Goal: Task Accomplishment & Management: Manage account settings

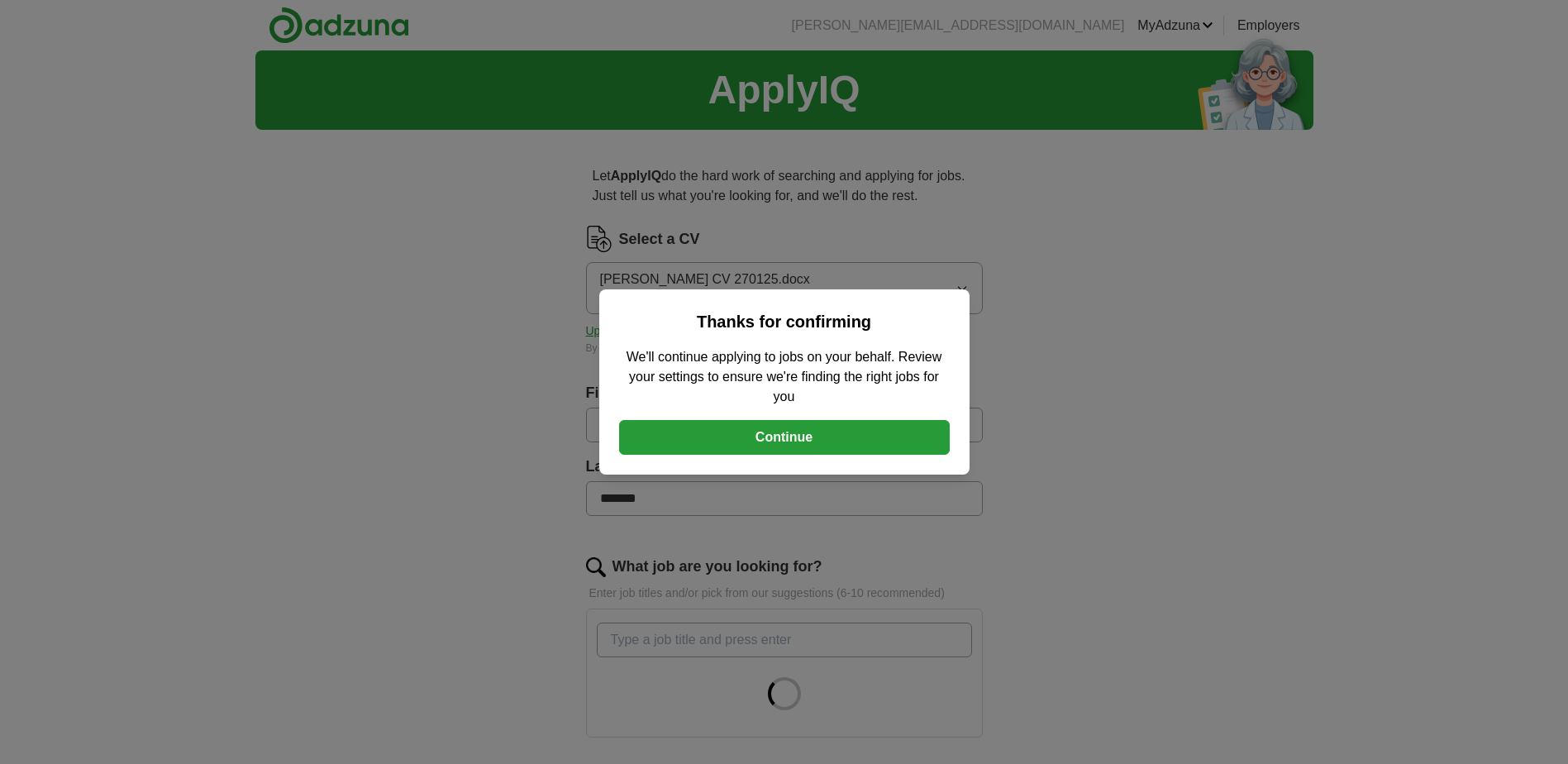
click at [765, 435] on button "Continue" at bounding box center [784, 437] width 331 height 34
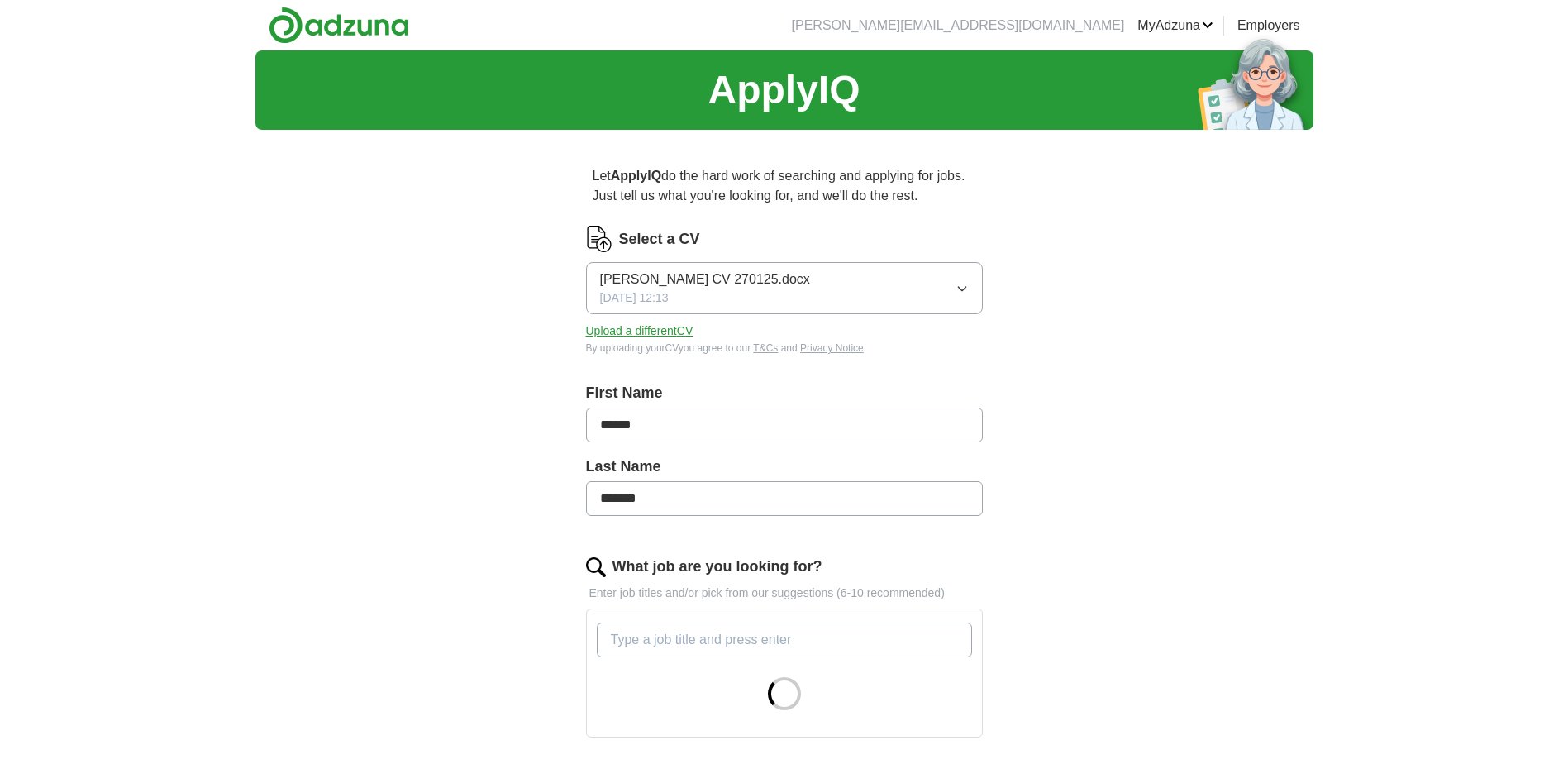
click at [666, 330] on button "Upload a different CV" at bounding box center [640, 331] width 108 height 18
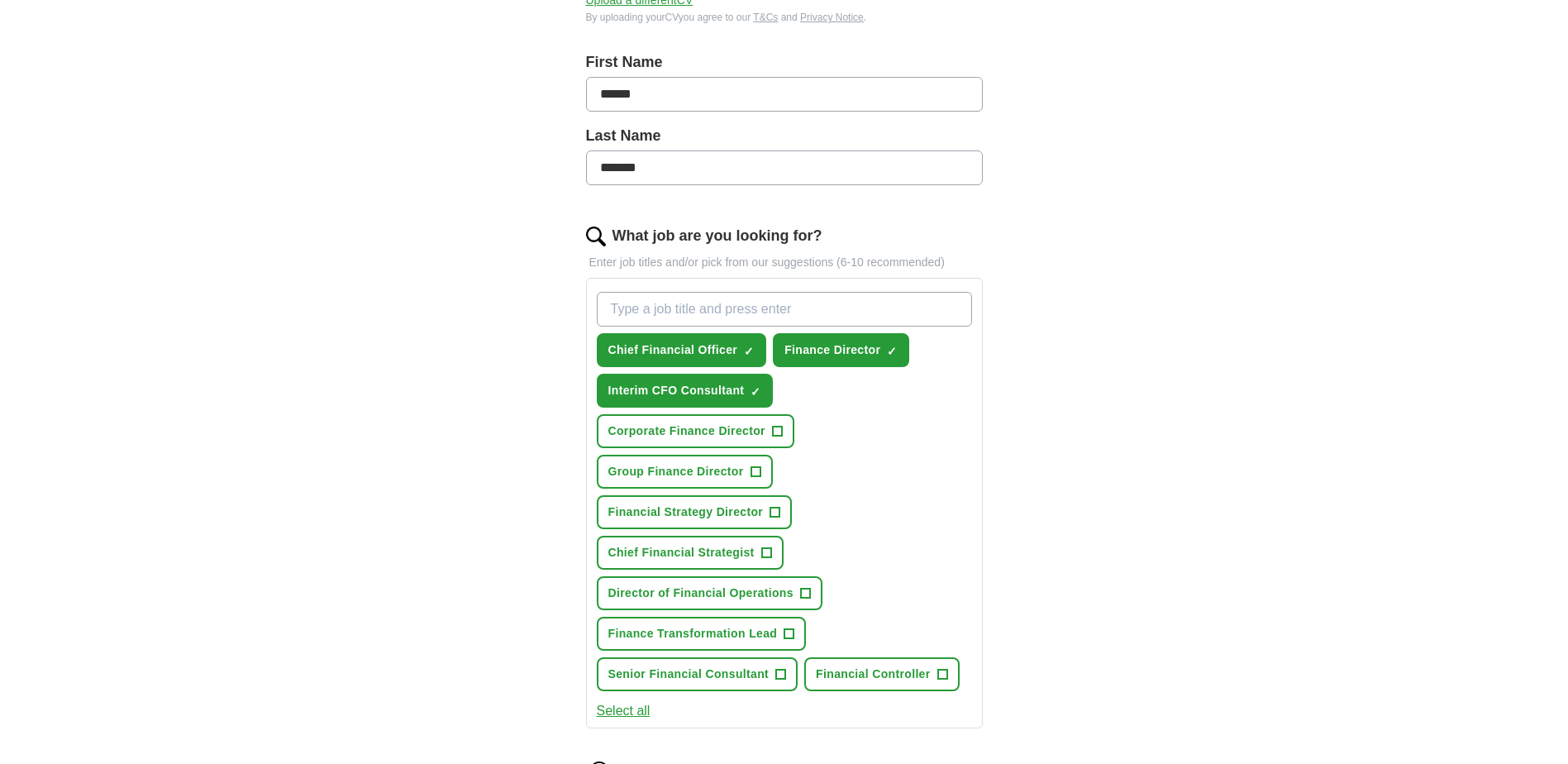
scroll to position [413, 0]
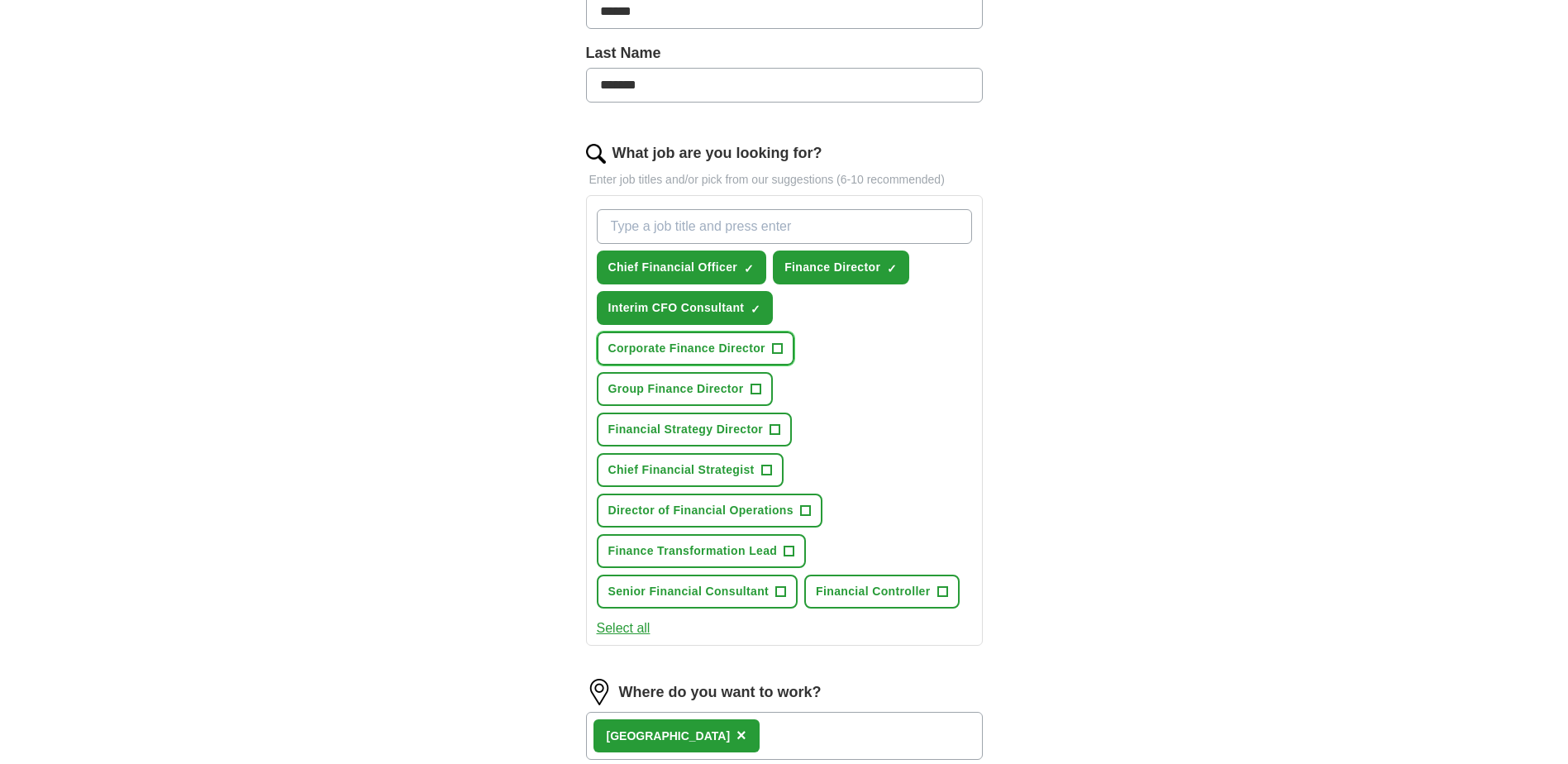
click at [779, 347] on span "+" at bounding box center [776, 348] width 10 height 13
click at [753, 386] on span "+" at bounding box center [755, 389] width 10 height 13
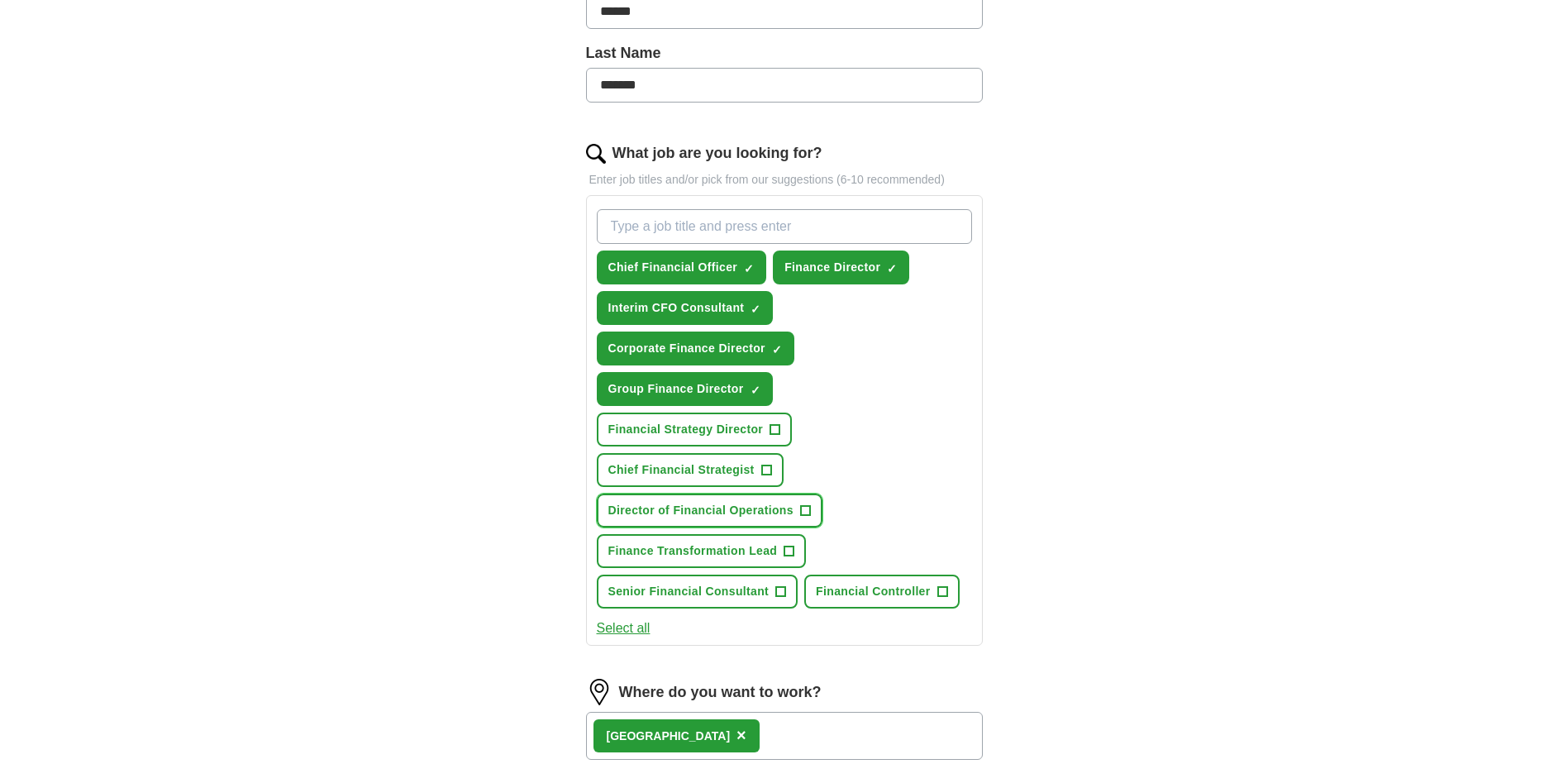
click at [805, 510] on span "+" at bounding box center [805, 510] width 10 height 13
click at [790, 548] on span "+" at bounding box center [789, 551] width 10 height 13
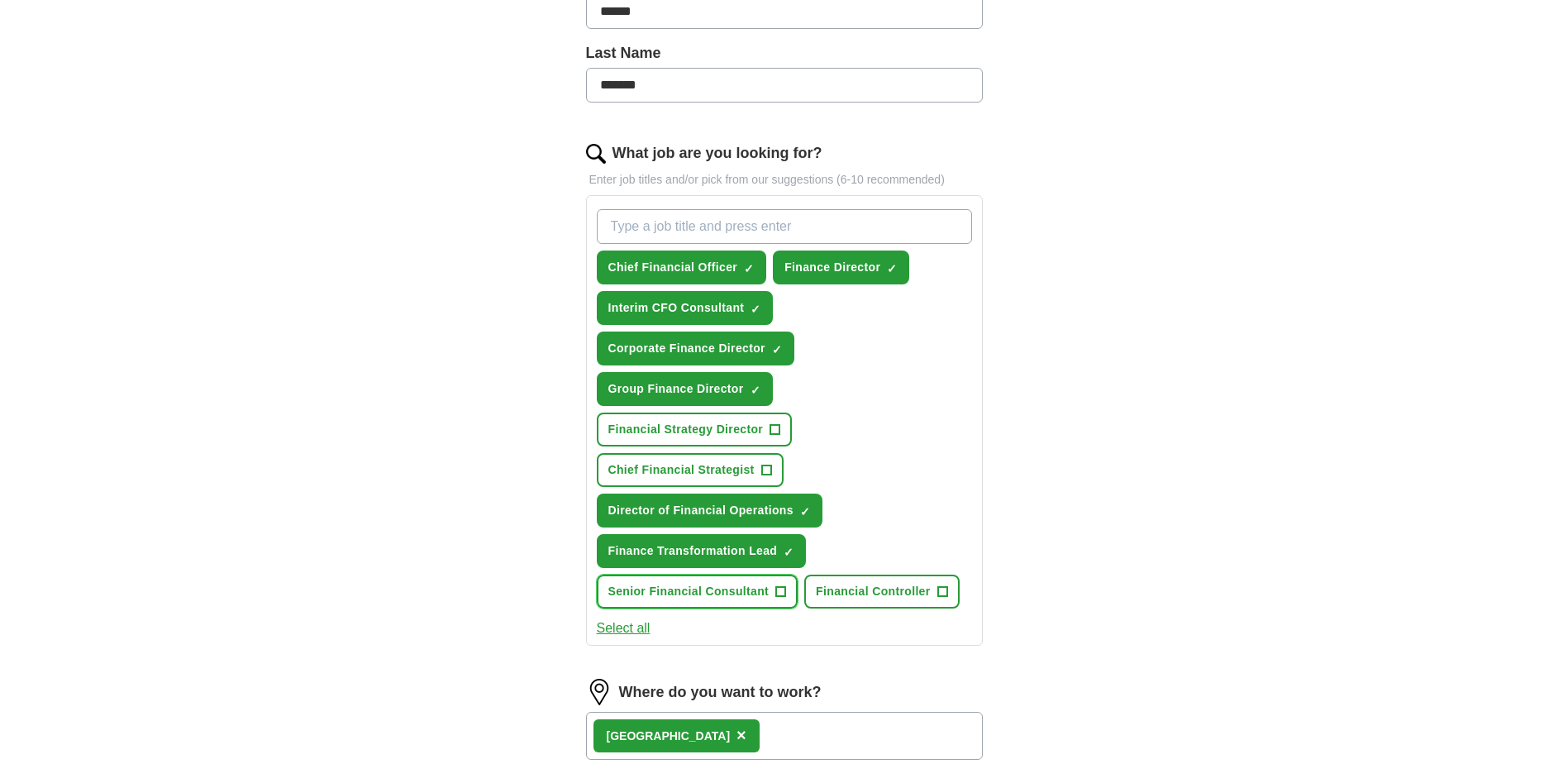
drag, startPoint x: 778, startPoint y: 591, endPoint x: 836, endPoint y: 593, distance: 58.0
click at [778, 590] on span "+" at bounding box center [781, 591] width 10 height 13
click at [941, 588] on span "+" at bounding box center [942, 591] width 10 height 13
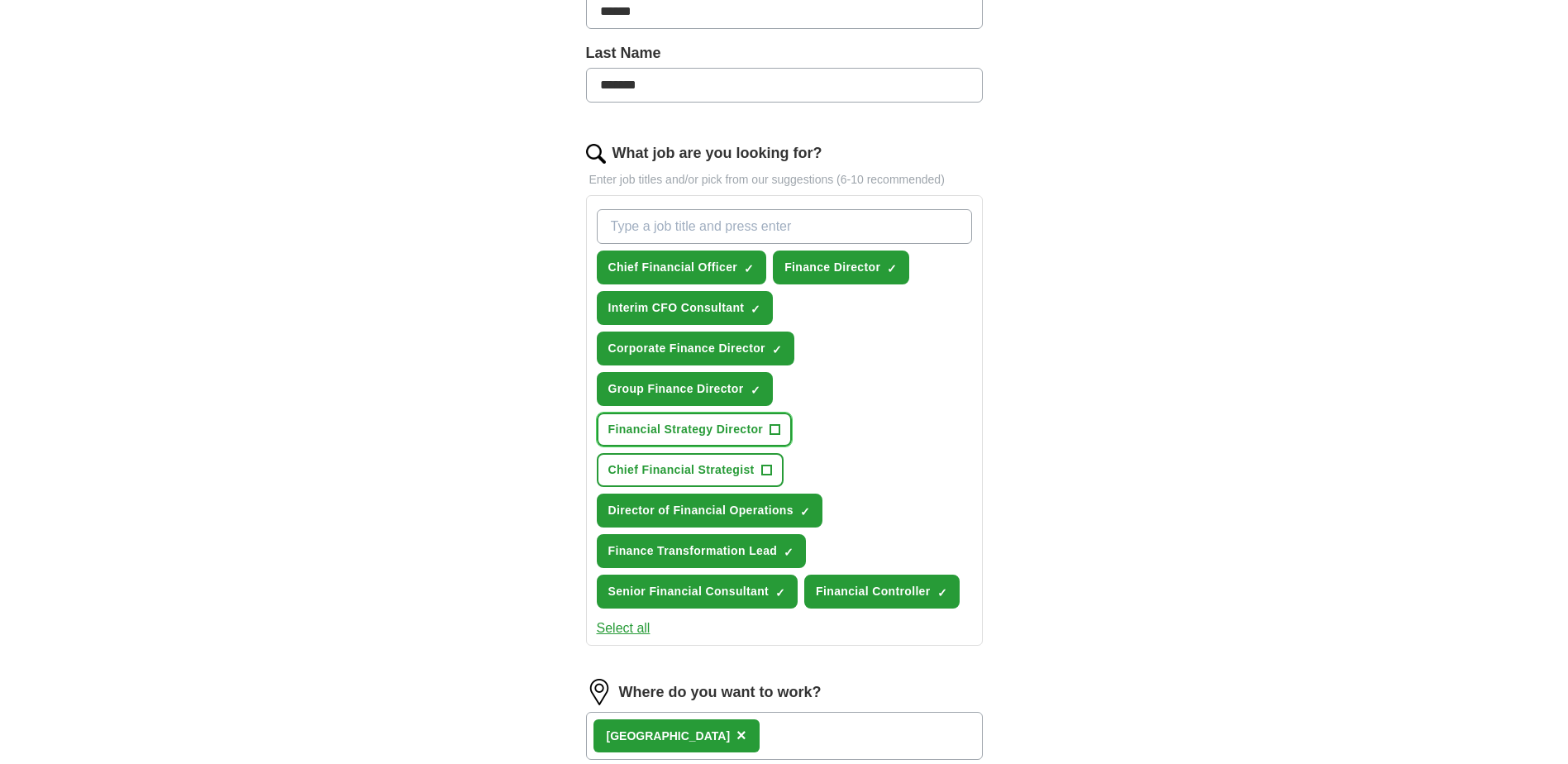
click at [773, 428] on span "+" at bounding box center [775, 430] width 10 height 13
drag, startPoint x: 766, startPoint y: 466, endPoint x: 911, endPoint y: 448, distance: 146.1
click at [771, 466] on span "+" at bounding box center [766, 470] width 10 height 13
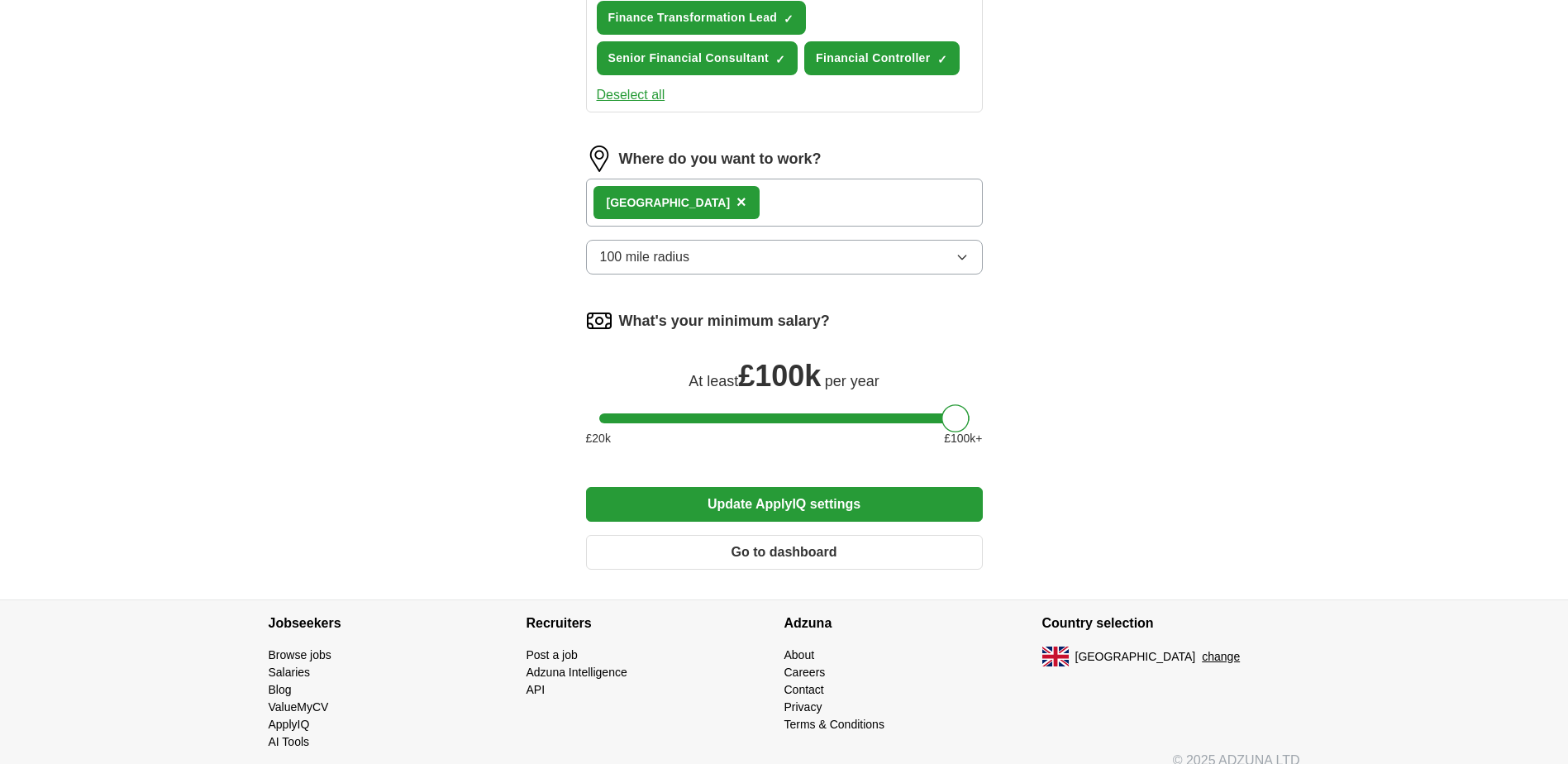
scroll to position [966, 0]
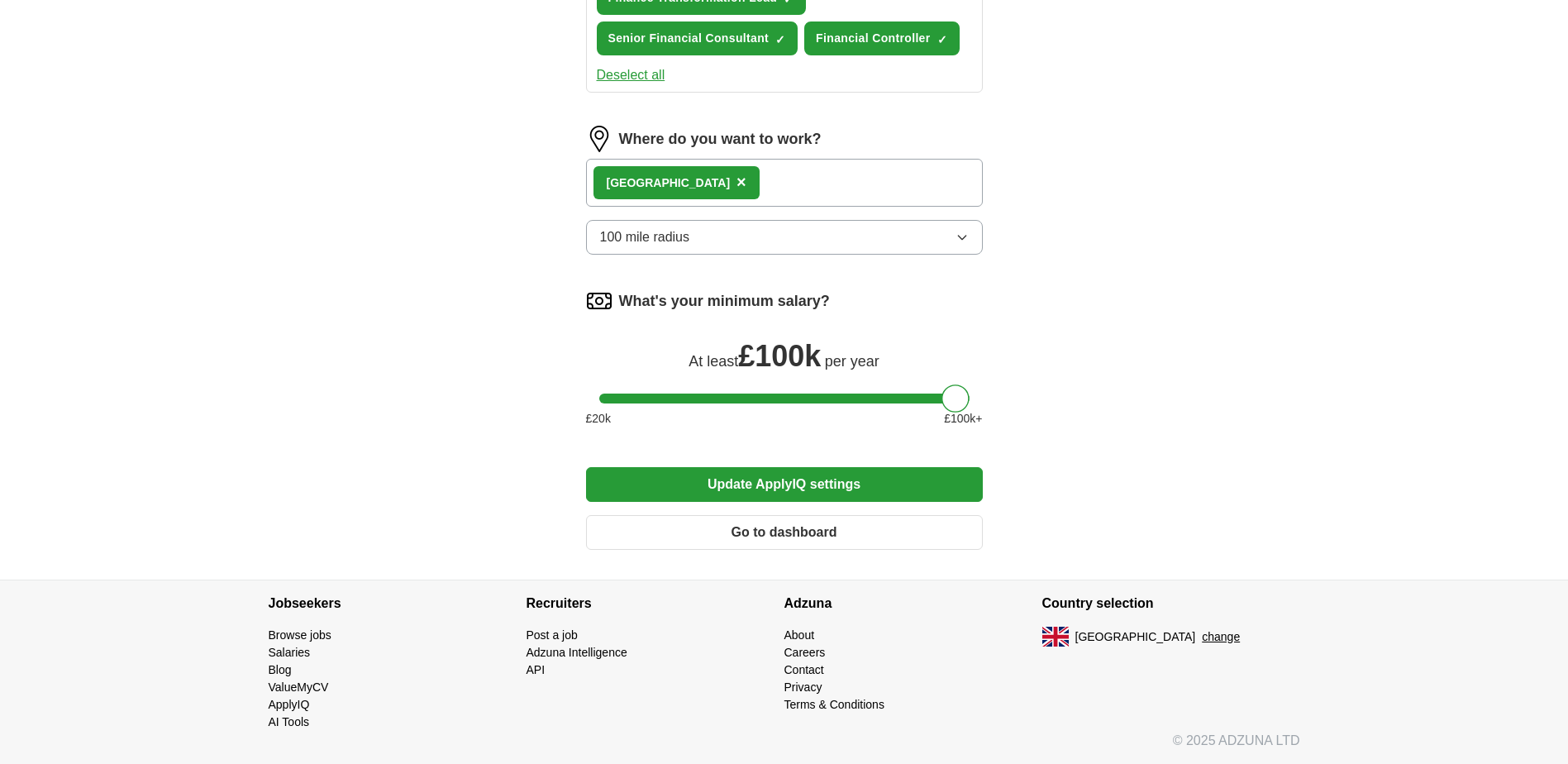
click at [828, 483] on button "Update ApplyIQ settings" at bounding box center [784, 483] width 397 height 34
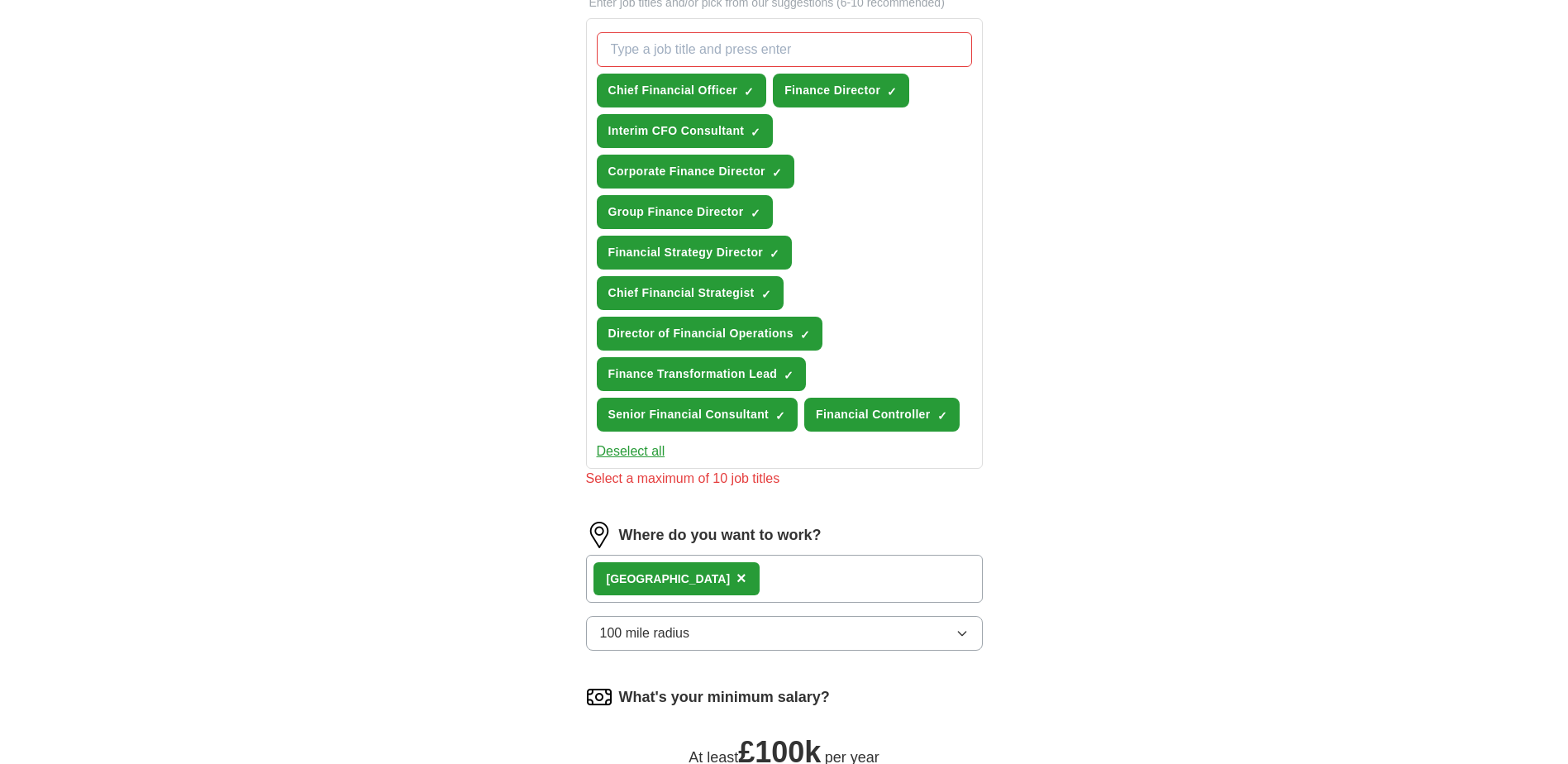
scroll to position [553, 0]
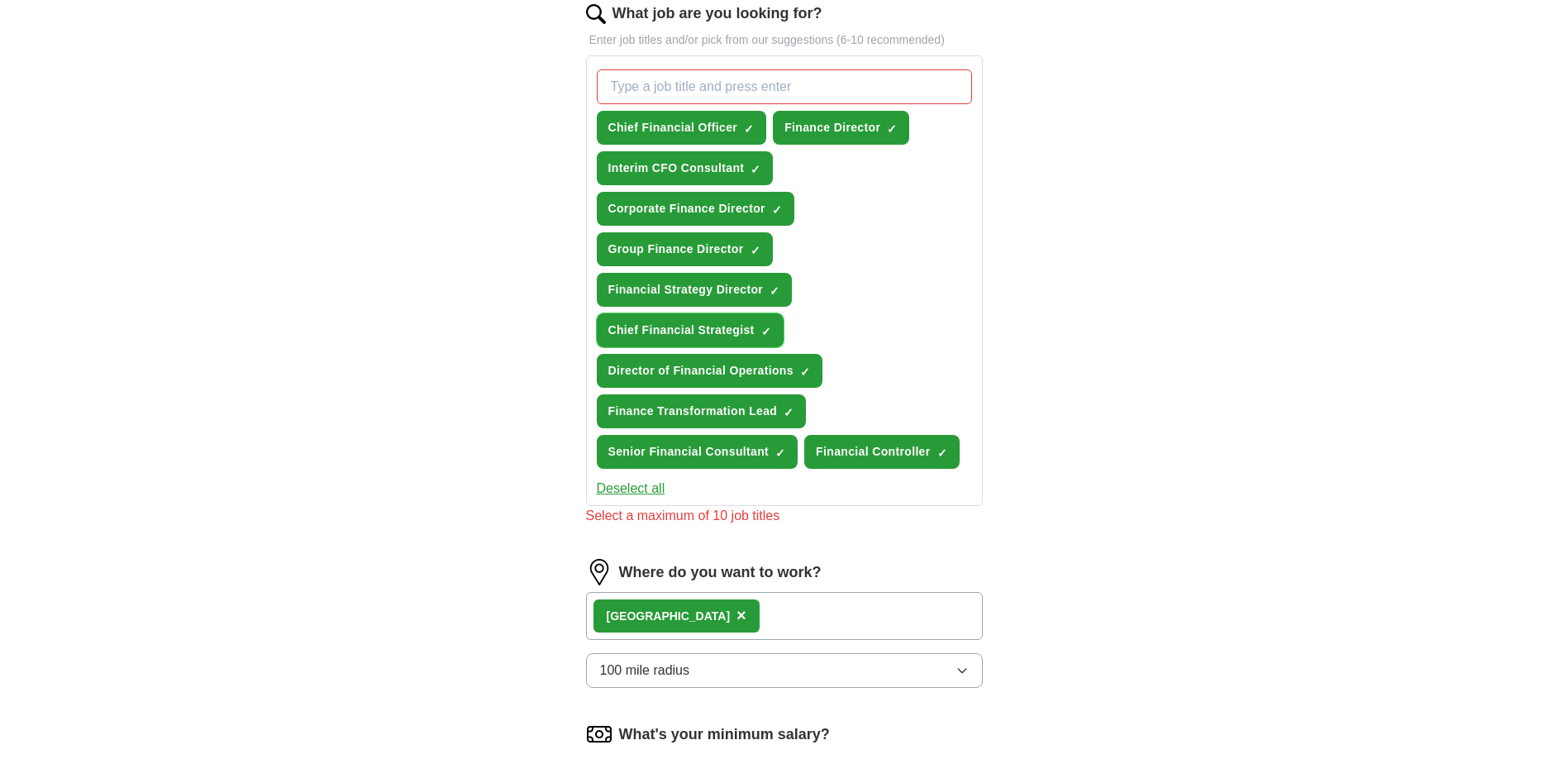
click at [0, 0] on span "×" at bounding box center [0, 0] width 0 height 0
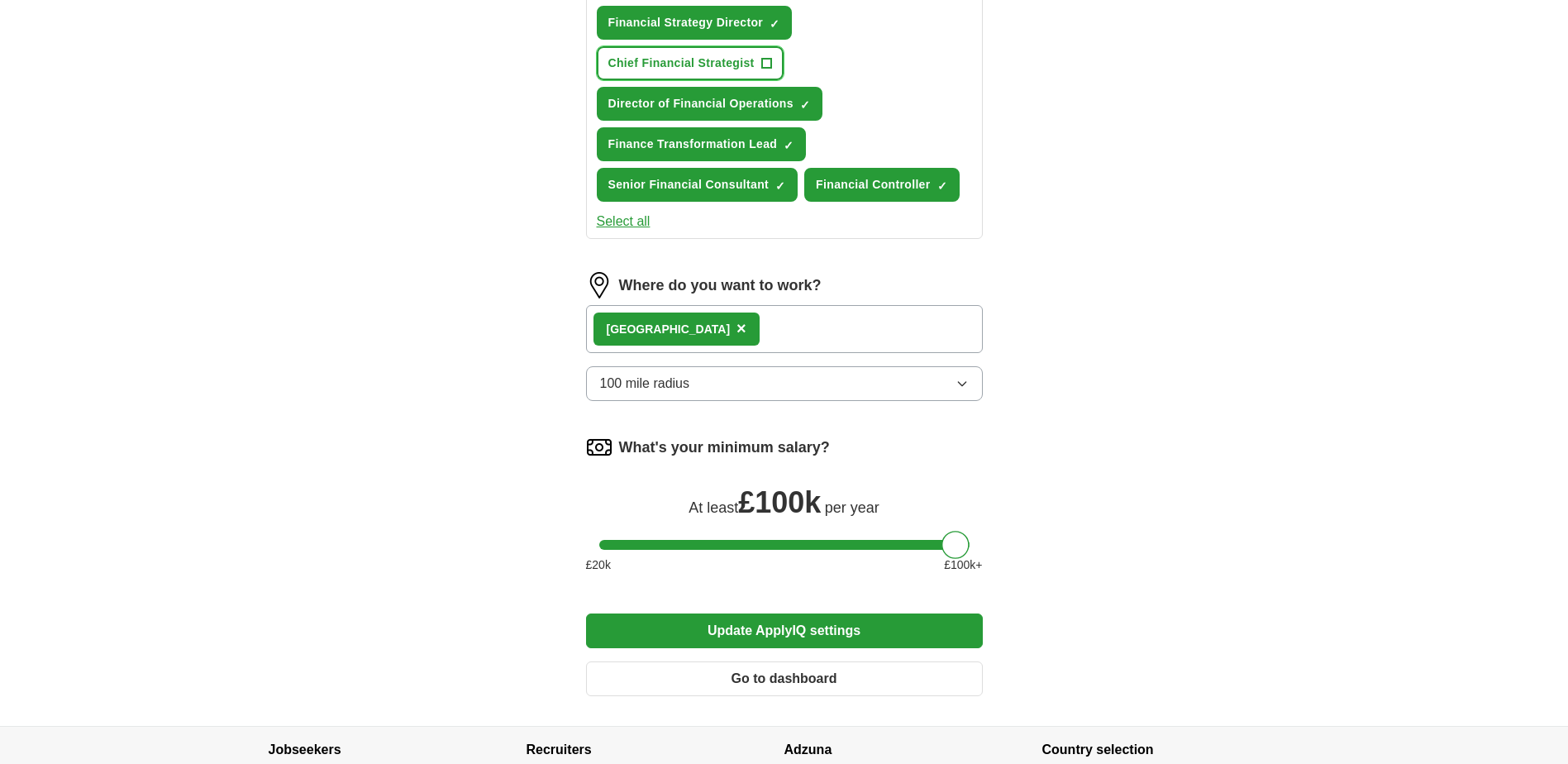
scroll to position [966, 0]
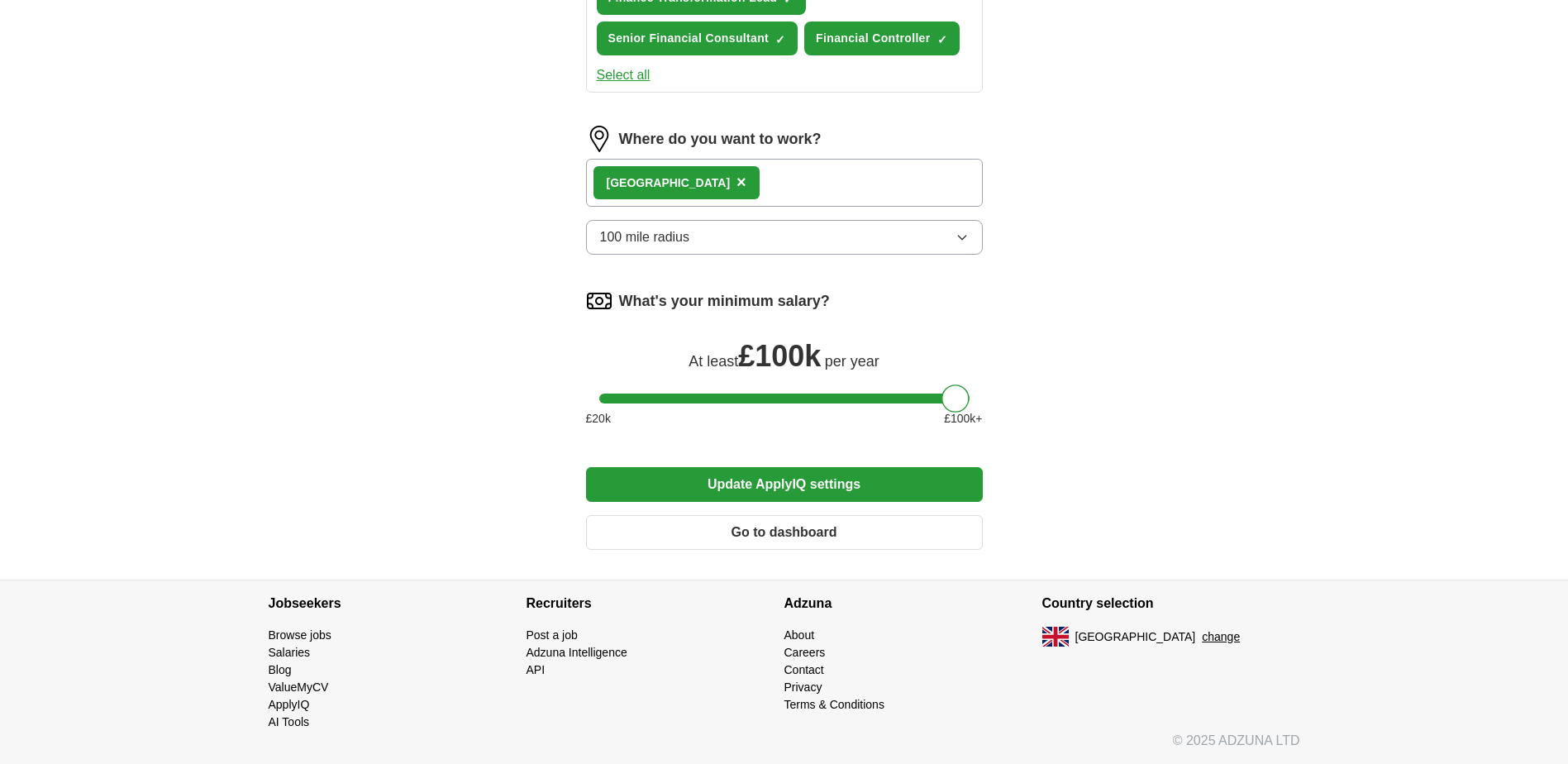
click at [840, 483] on button "Update ApplyIQ settings" at bounding box center [784, 483] width 397 height 34
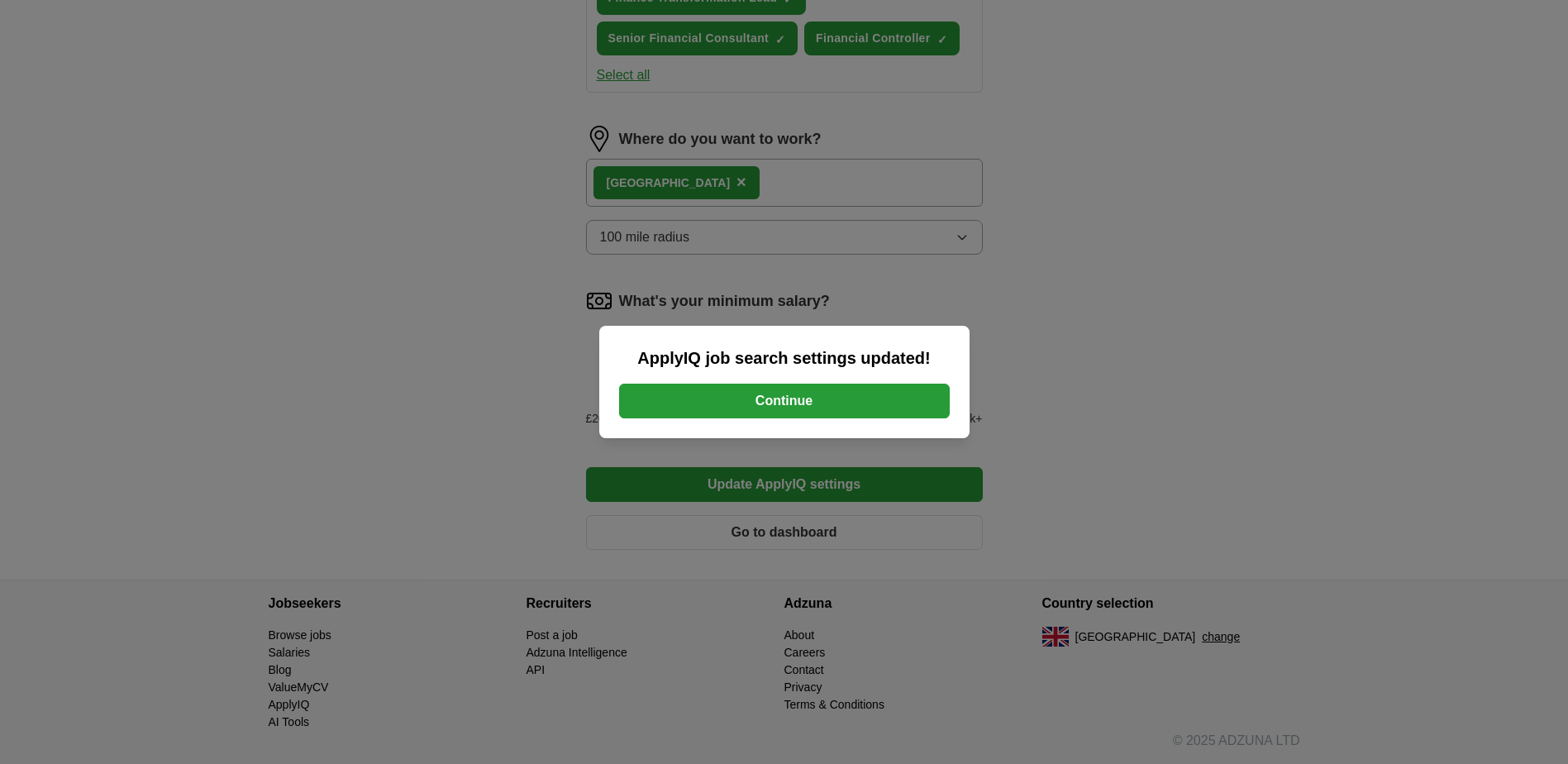
click at [867, 408] on button "Continue" at bounding box center [784, 401] width 331 height 34
